Goal: Transaction & Acquisition: Purchase product/service

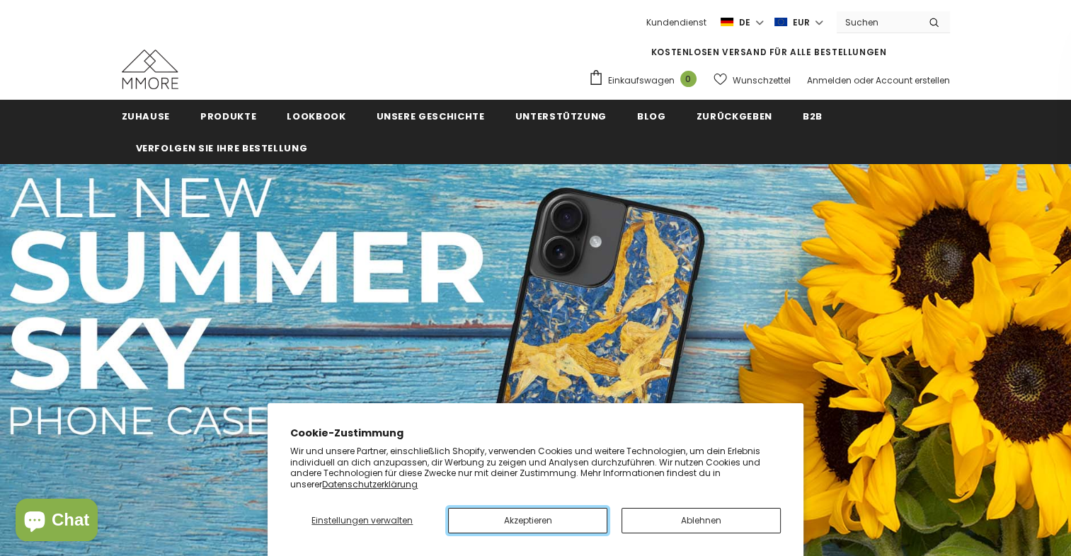
click at [577, 514] on button "Akzeptieren" at bounding box center [527, 520] width 159 height 25
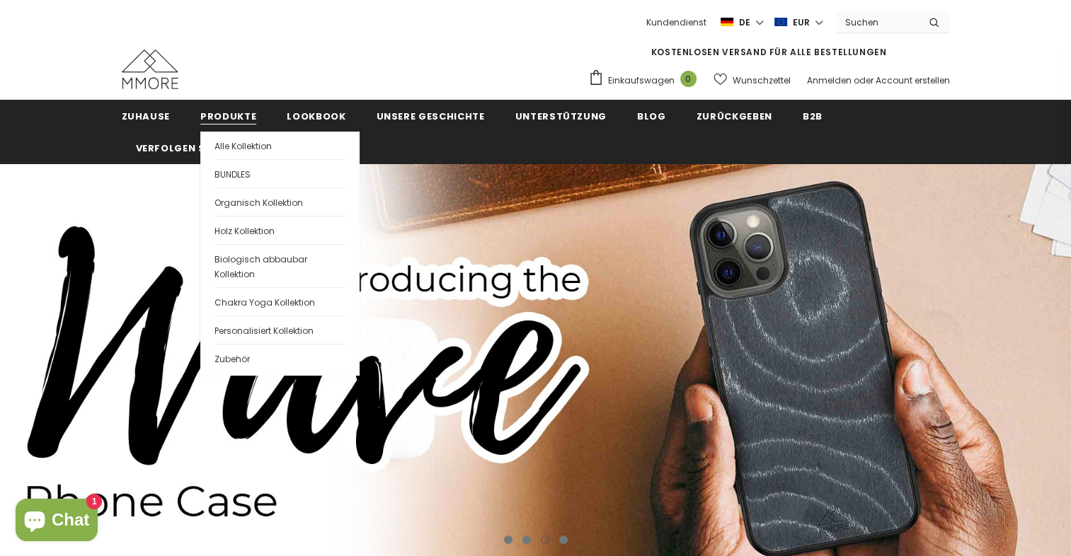
click at [235, 114] on span "Produkte" at bounding box center [228, 116] width 56 height 13
